Goal: Task Accomplishment & Management: Manage account settings

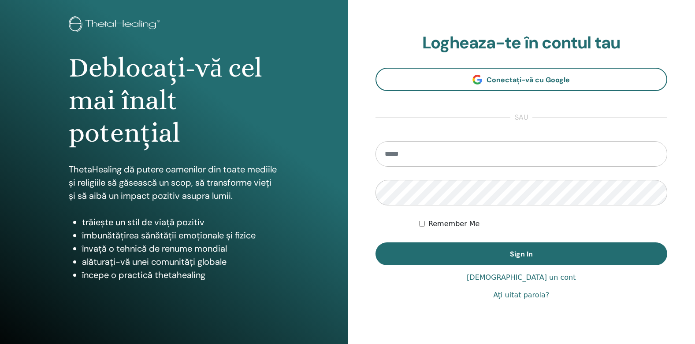
scroll to position [78, 0]
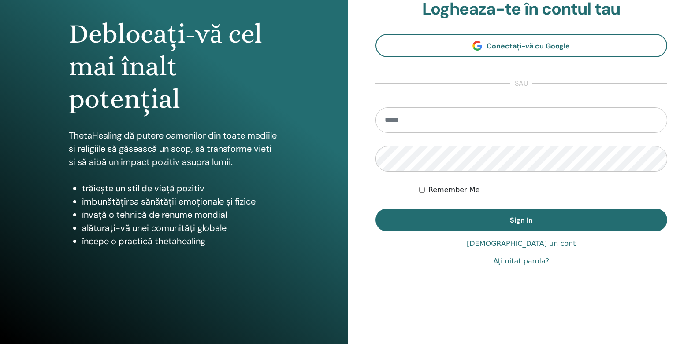
click at [511, 262] on link "Aţi uitat parola?" at bounding box center [521, 261] width 56 height 11
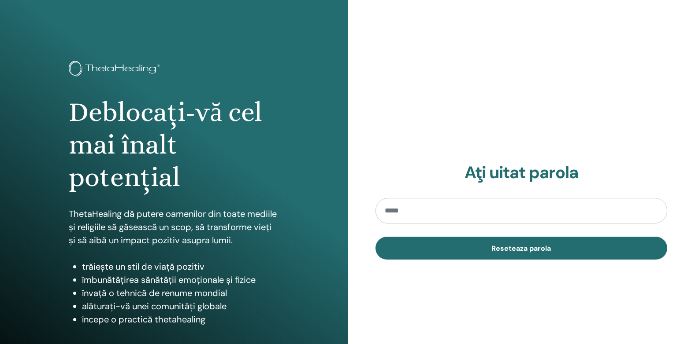
click at [405, 209] on input "email" at bounding box center [521, 211] width 292 height 26
type input "**********"
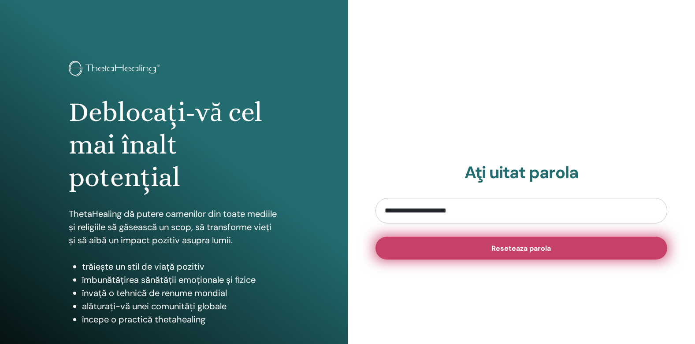
click at [517, 251] on span "Reseteaza parola" at bounding box center [520, 248] width 59 height 9
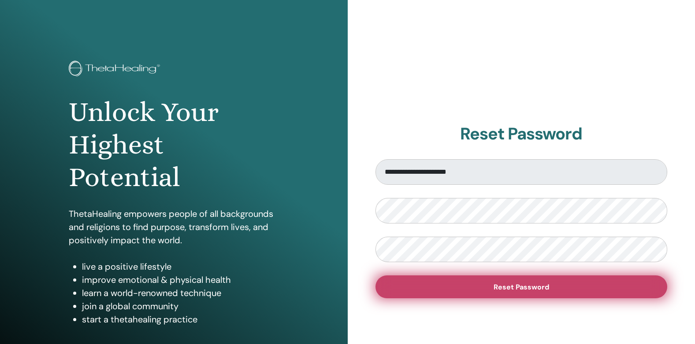
click at [528, 288] on span "Reset Password" at bounding box center [520, 287] width 55 height 9
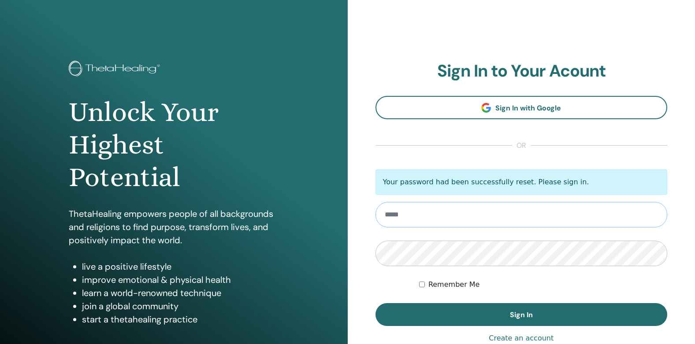
click at [403, 217] on input "email" at bounding box center [521, 215] width 292 height 26
type input "**********"
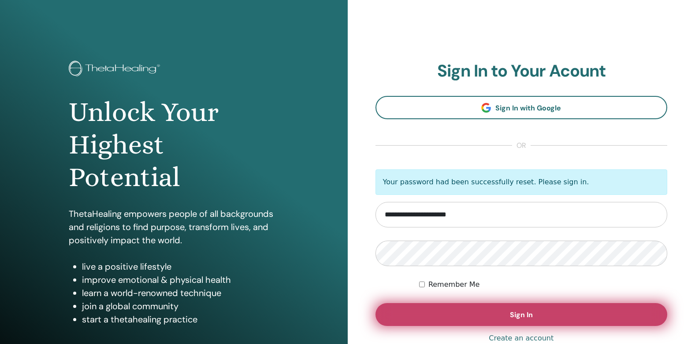
click at [525, 318] on span "Sign In" at bounding box center [521, 314] width 23 height 9
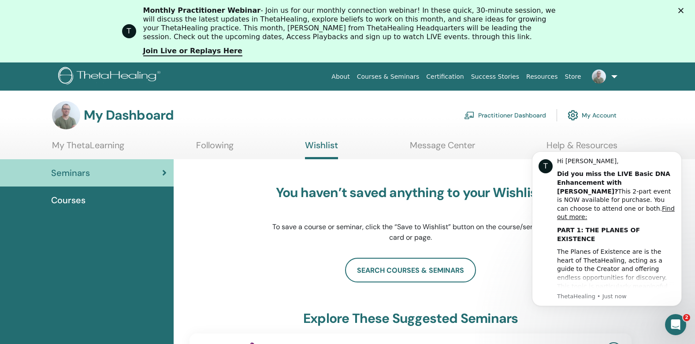
click at [683, 8] on icon "Close" at bounding box center [680, 10] width 5 height 5
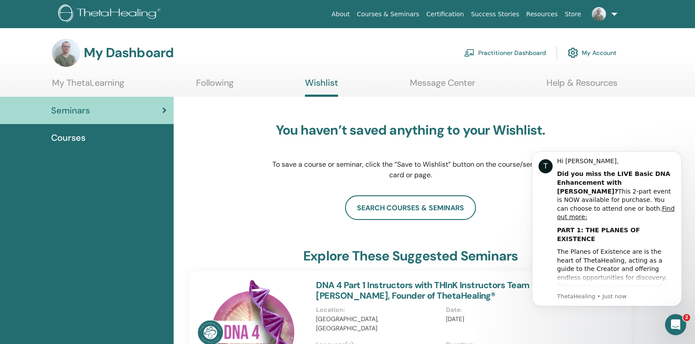
click at [76, 137] on span "Courses" at bounding box center [68, 137] width 34 height 13
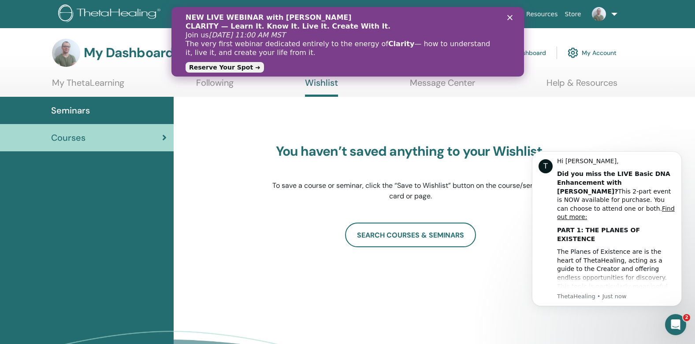
click at [510, 18] on icon "Close" at bounding box center [508, 17] width 5 height 5
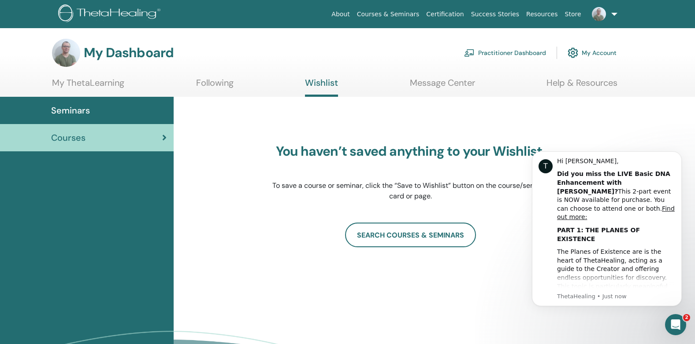
click at [118, 116] on div "Seminars" at bounding box center [86, 110] width 159 height 13
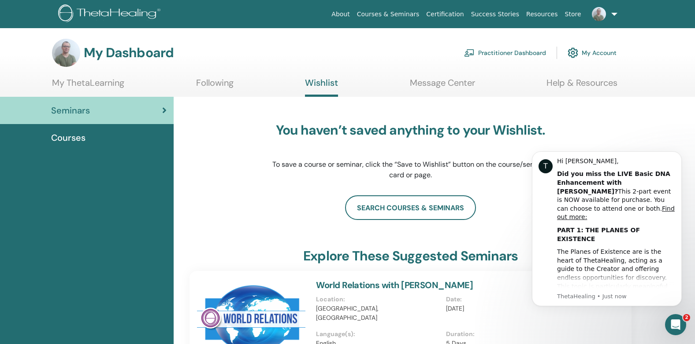
click at [460, 16] on link "Certification" at bounding box center [444, 14] width 44 height 16
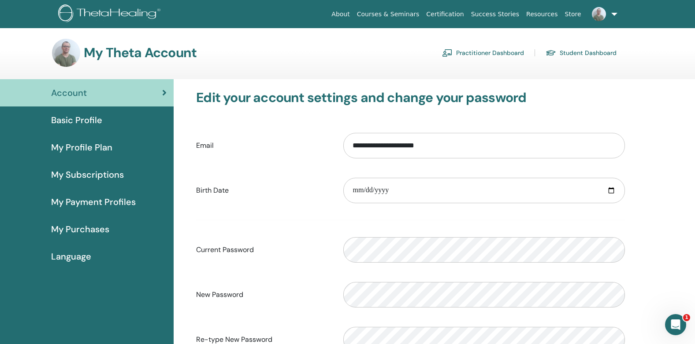
click at [87, 144] on span "My Profile Plan" at bounding box center [81, 147] width 61 height 13
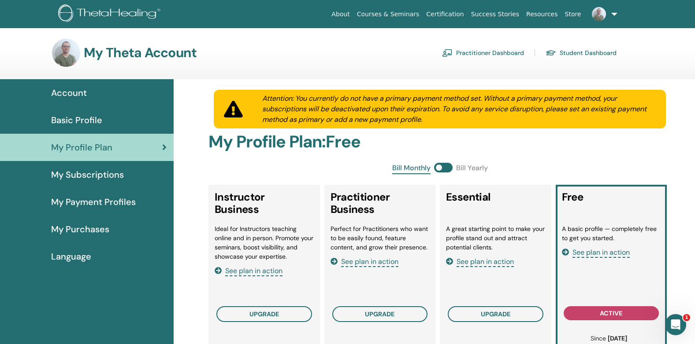
click at [85, 121] on span "Basic Profile" at bounding box center [76, 120] width 51 height 13
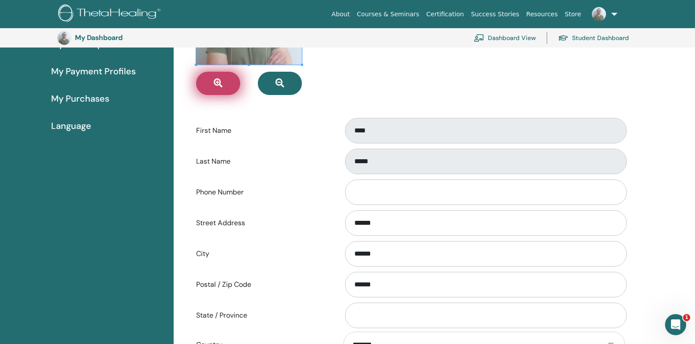
scroll to position [63, 0]
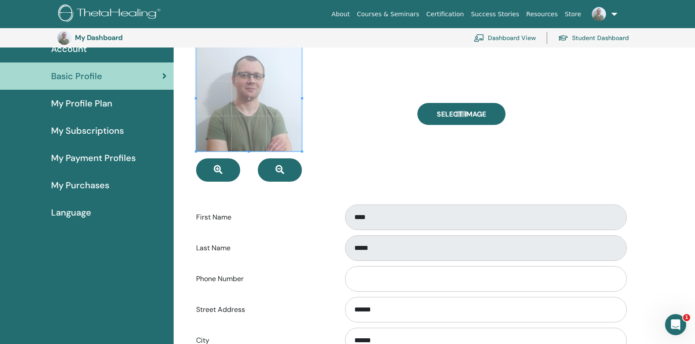
click at [100, 158] on span "My Payment Profiles" at bounding box center [93, 158] width 85 height 13
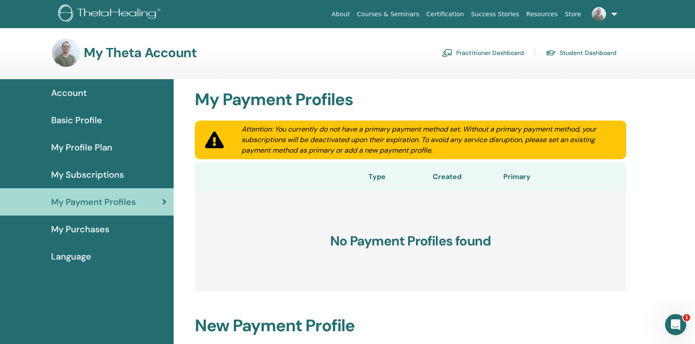
click at [614, 13] on link at bounding box center [602, 14] width 36 height 28
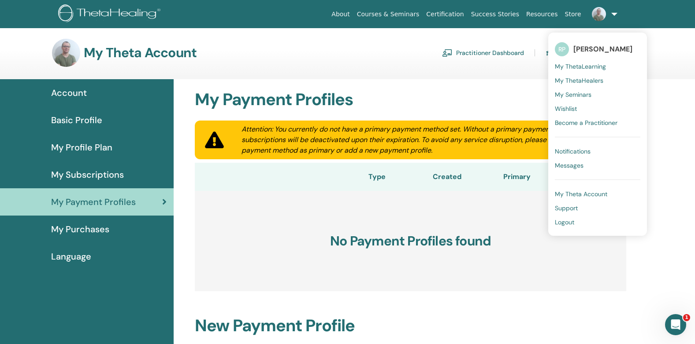
click at [596, 192] on span "My Theta Account" at bounding box center [580, 194] width 52 height 8
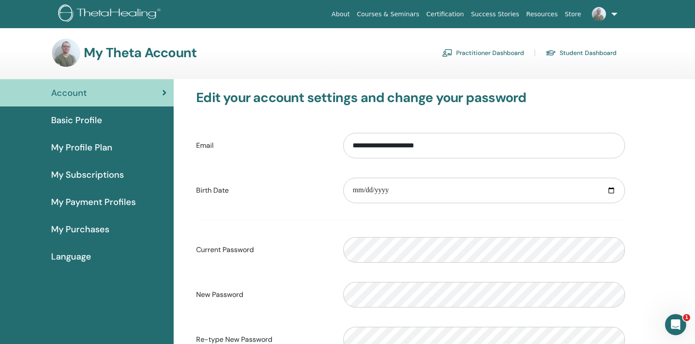
click at [451, 14] on link "Certification" at bounding box center [444, 14] width 44 height 16
